Goal: Task Accomplishment & Management: Manage account settings

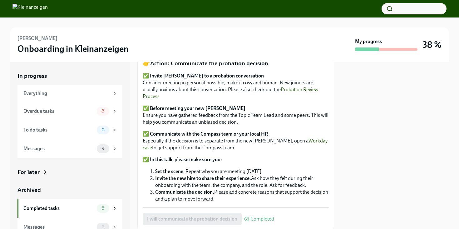
scroll to position [95, 0]
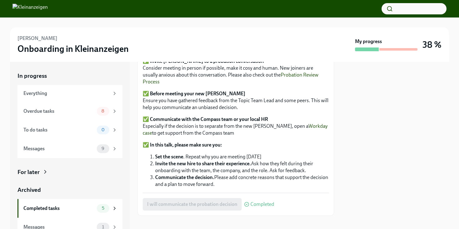
click at [409, 39] on div "My progress" at bounding box center [386, 44] width 62 height 13
click at [62, 116] on div "Overdue tasks 8" at bounding box center [69, 111] width 105 height 19
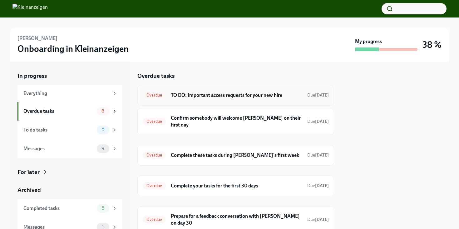
click at [253, 94] on h6 "TO DO: Important access requests for your new hire" at bounding box center [236, 95] width 131 height 7
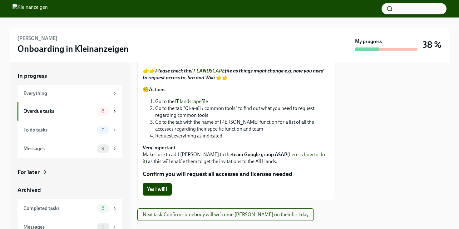
scroll to position [126, 0]
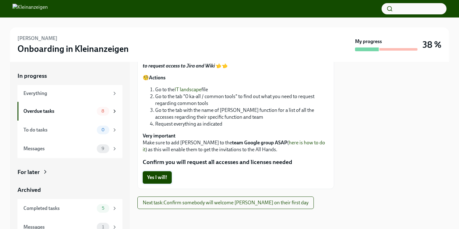
click at [165, 178] on span "Yes I will!" at bounding box center [157, 177] width 20 height 6
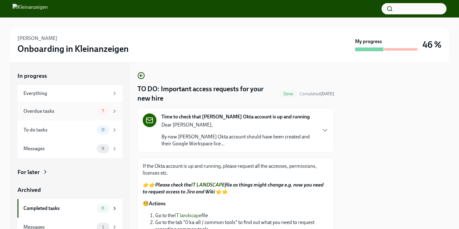
click at [101, 112] on span "7" at bounding box center [103, 111] width 10 height 5
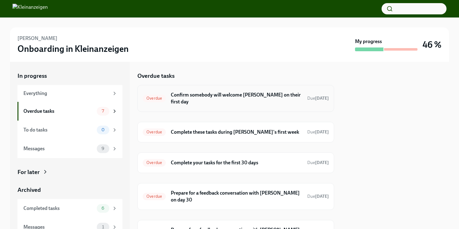
click at [251, 99] on div "Overdue Confirm somebody will welcome [PERSON_NAME] on their first day Due [DAT…" at bounding box center [236, 98] width 186 height 16
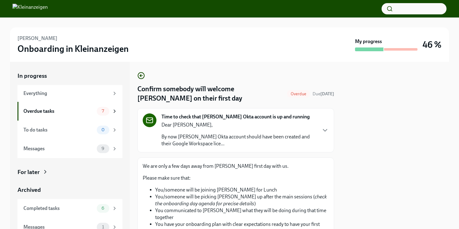
scroll to position [86, 0]
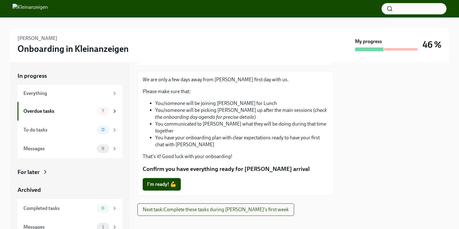
click at [167, 181] on span "I'm ready! 💪" at bounding box center [161, 184] width 29 height 6
click at [86, 112] on div "Overdue tasks" at bounding box center [58, 111] width 71 height 7
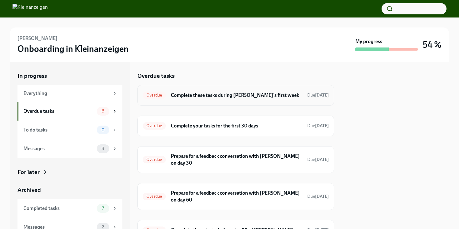
click at [211, 99] on h6 "Complete these tasks during [PERSON_NAME]'s first week" at bounding box center [236, 95] width 131 height 7
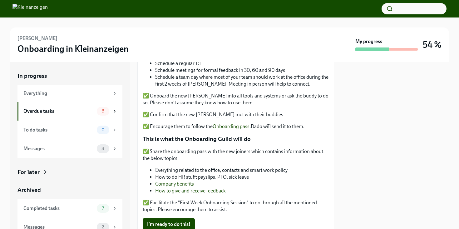
scroll to position [155, 0]
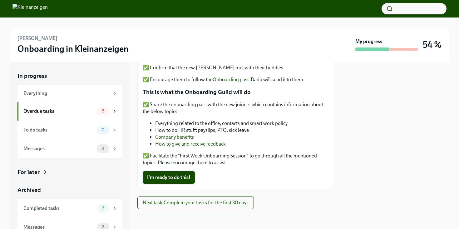
click at [187, 181] on button "I'm ready to do this!" at bounding box center [169, 177] width 52 height 12
click at [68, 108] on div "Overdue tasks" at bounding box center [58, 111] width 71 height 7
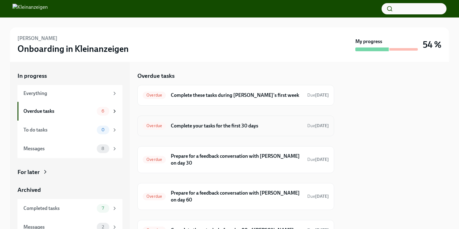
click at [232, 129] on h6 "Complete your tasks for the first 30 days" at bounding box center [236, 125] width 131 height 7
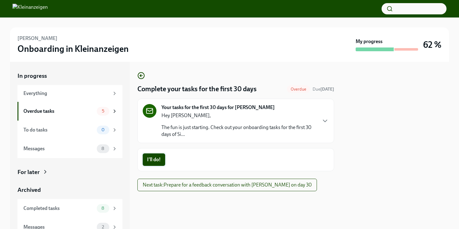
click at [161, 158] on button "I'll do!" at bounding box center [154, 159] width 22 height 12
click at [92, 109] on div "Overdue tasks" at bounding box center [58, 111] width 71 height 7
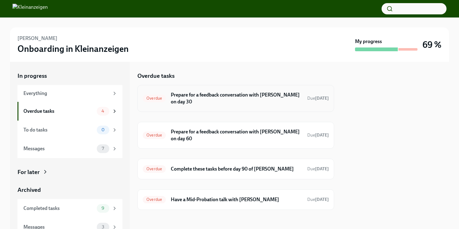
click at [230, 98] on h6 "Prepare for a feedback conversation with [PERSON_NAME] on day 30" at bounding box center [236, 98] width 131 height 14
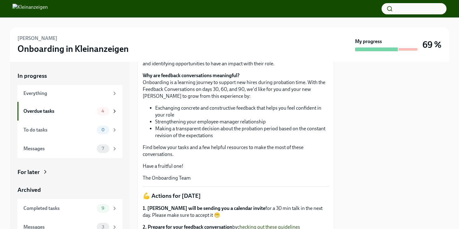
scroll to position [209, 0]
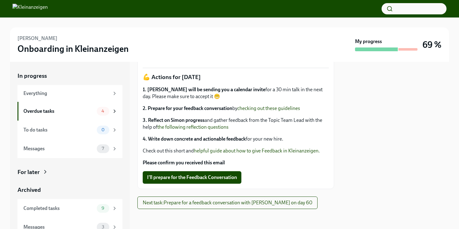
click at [178, 177] on span "I'll prepare for the Feedback Conversation" at bounding box center [192, 177] width 90 height 6
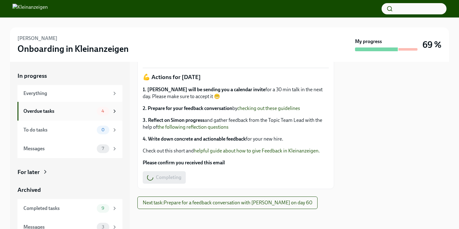
click at [96, 111] on div "Overdue tasks 4" at bounding box center [70, 111] width 94 height 9
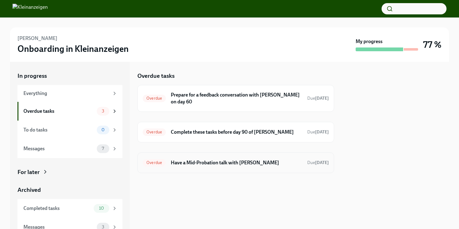
click at [217, 166] on h6 "Have a Mid-Probation talk with [PERSON_NAME]" at bounding box center [236, 162] width 131 height 7
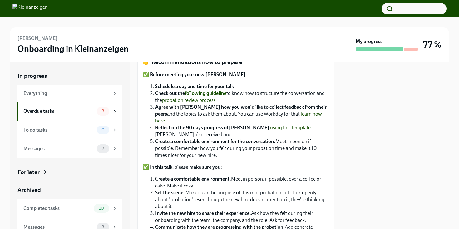
scroll to position [224, 0]
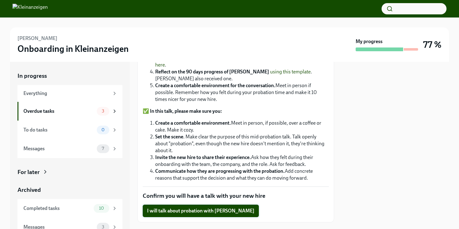
click at [182, 208] on span "I will talk about probation with [PERSON_NAME]" at bounding box center [200, 211] width 107 height 6
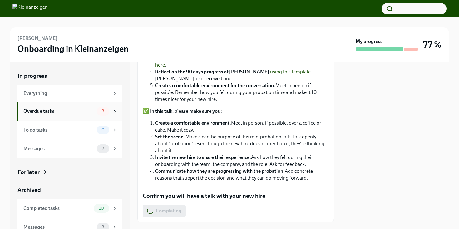
click at [78, 107] on div "Overdue tasks 3" at bounding box center [70, 111] width 94 height 9
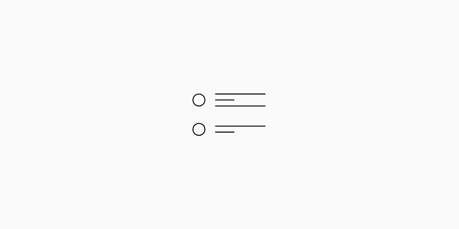
click at [248, 133] on icon at bounding box center [230, 114] width 148 height 109
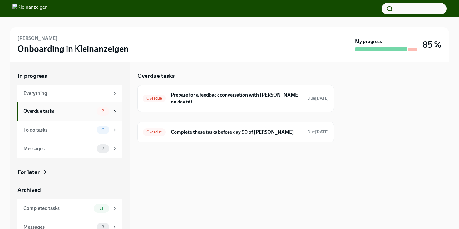
click at [74, 113] on div "Overdue tasks" at bounding box center [58, 111] width 71 height 7
click at [215, 97] on h6 "Prepare for a feedback conversation with [PERSON_NAME] on day 60" at bounding box center [236, 98] width 131 height 14
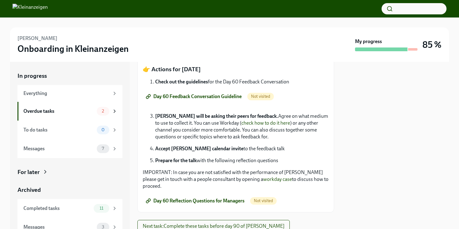
scroll to position [133, 0]
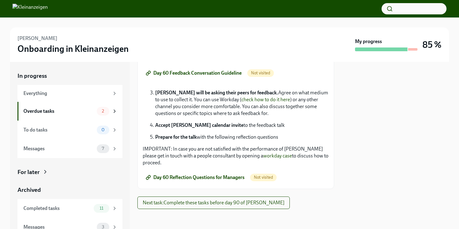
click at [263, 181] on div "Day 60 Reflection Questions for Managers Not visited" at bounding box center [236, 177] width 186 height 12
click at [263, 177] on span "Not visited" at bounding box center [263, 177] width 27 height 5
click at [225, 199] on button "Next task : Complete these tasks before day 90 of [PERSON_NAME]" at bounding box center [213, 202] width 152 height 12
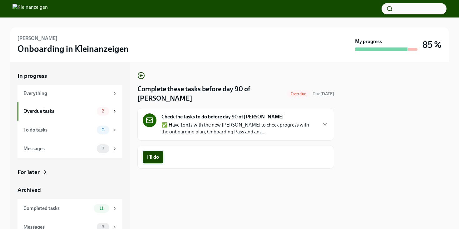
click at [160, 152] on button "I'll do" at bounding box center [153, 157] width 21 height 12
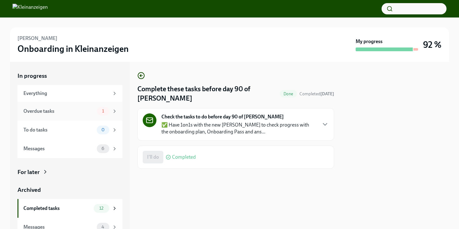
click at [75, 108] on div "Overdue tasks" at bounding box center [58, 111] width 71 height 7
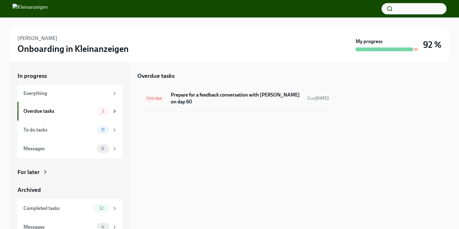
click at [234, 91] on h6 "Prepare for a feedback conversation with [PERSON_NAME] on day 60" at bounding box center [236, 98] width 131 height 14
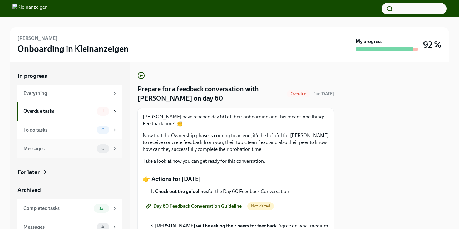
click at [78, 151] on div "Messages" at bounding box center [58, 148] width 71 height 7
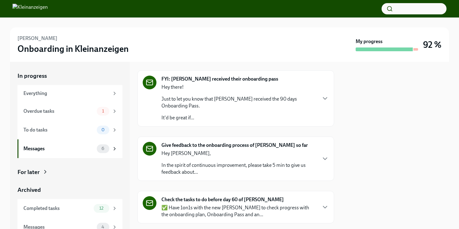
scroll to position [192, 0]
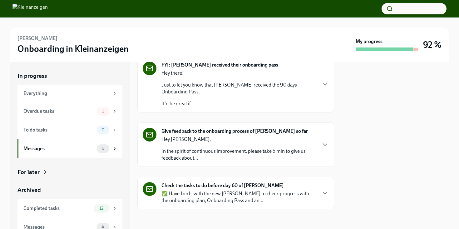
click at [321, 140] on div "Give feedback to the onboarding process of [PERSON_NAME] so far Hey [PERSON_NAM…" at bounding box center [236, 145] width 186 height 34
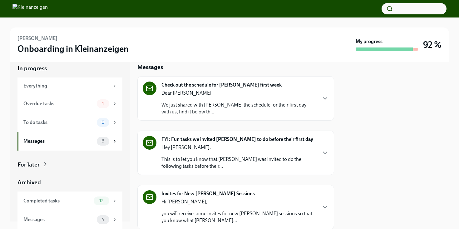
scroll to position [0, 0]
